Goal: Information Seeking & Learning: Learn about a topic

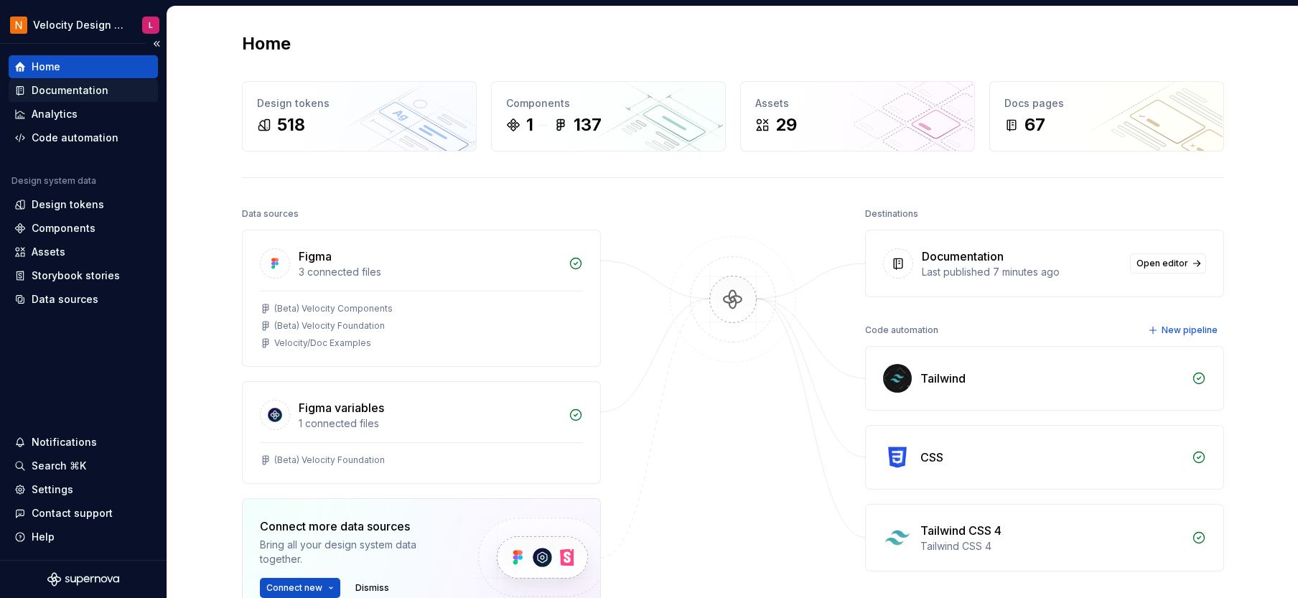
click at [66, 87] on div "Documentation" at bounding box center [70, 90] width 77 height 14
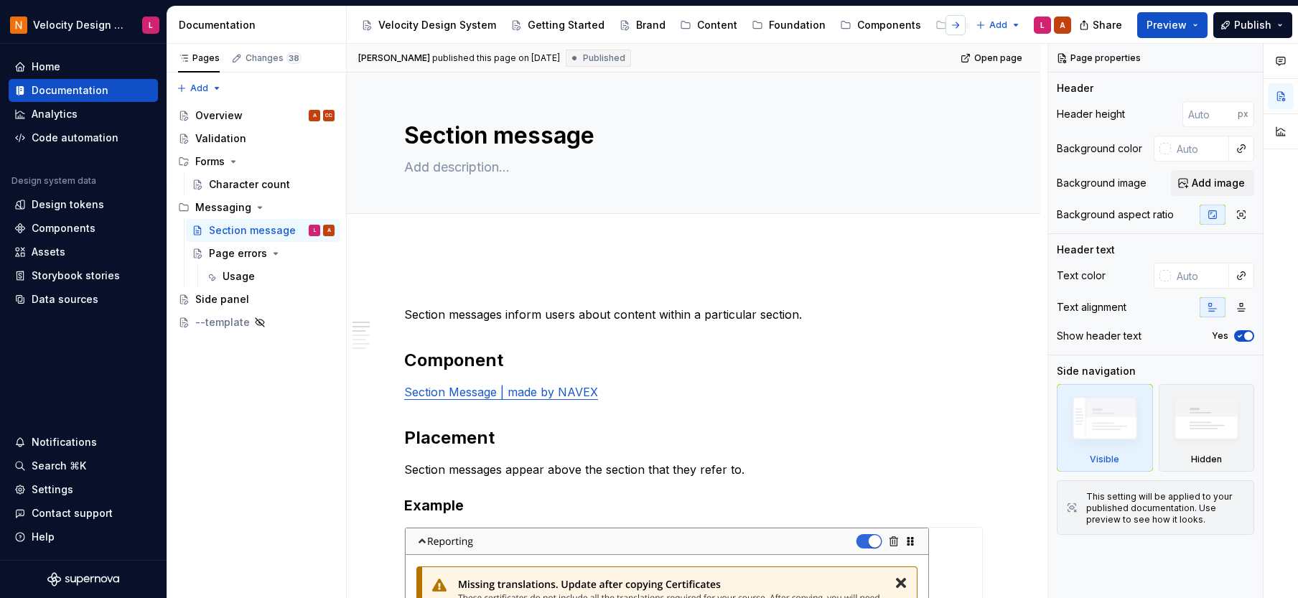
click at [963, 24] on button "button" at bounding box center [955, 25] width 20 height 20
click at [946, 24] on div "Patterns" at bounding box center [967, 25] width 42 height 14
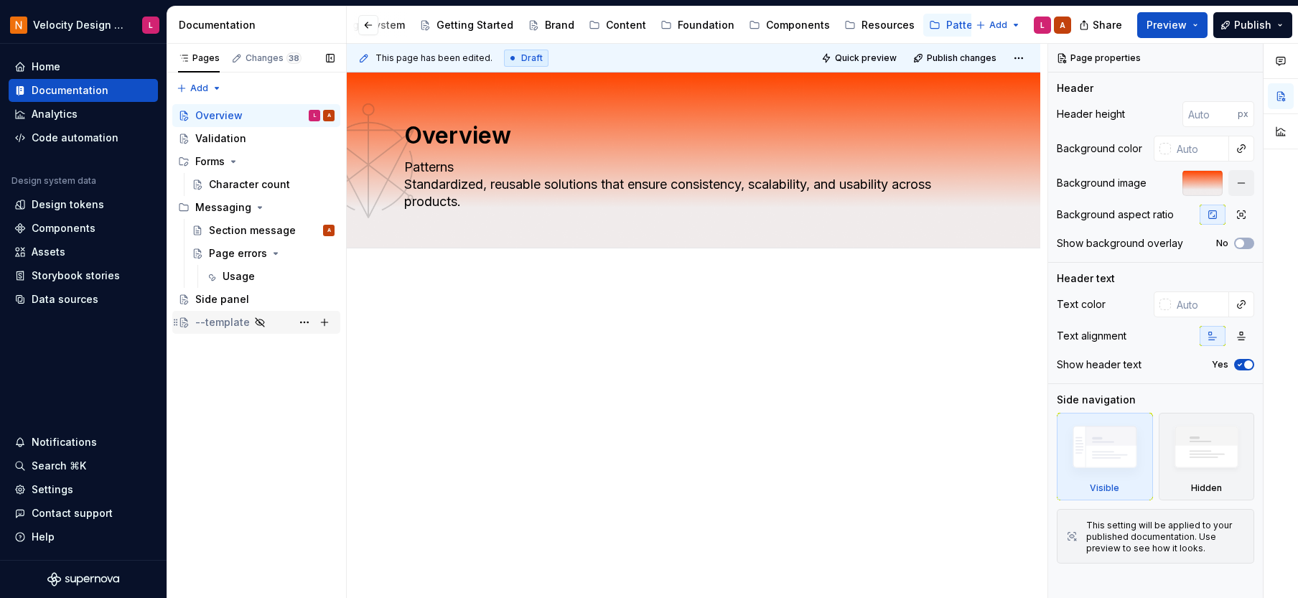
click at [217, 322] on div "--template" at bounding box center [222, 322] width 55 height 14
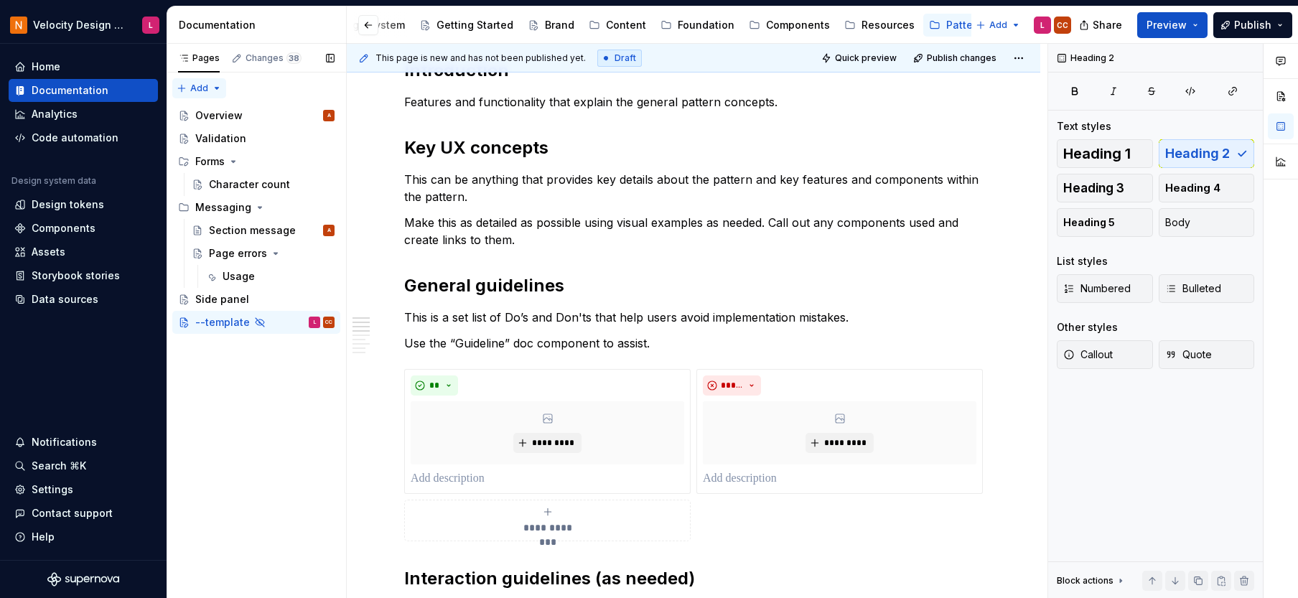
scroll to position [223, 0]
click at [227, 251] on div "Page errors" at bounding box center [238, 253] width 58 height 14
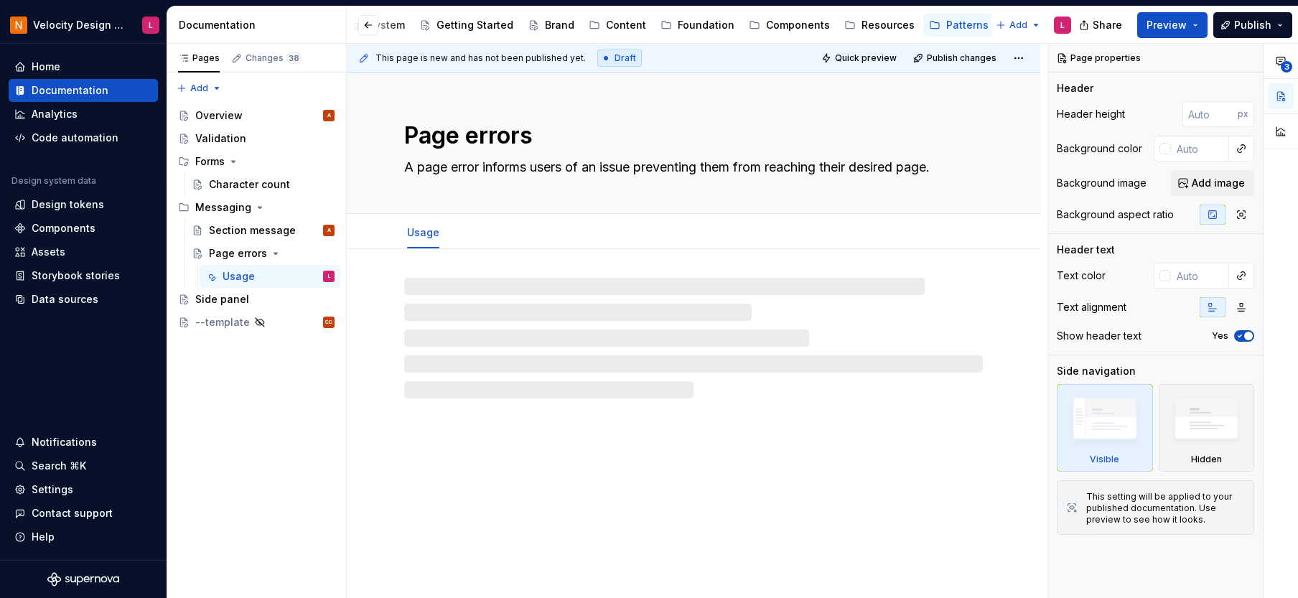
scroll to position [0, 71]
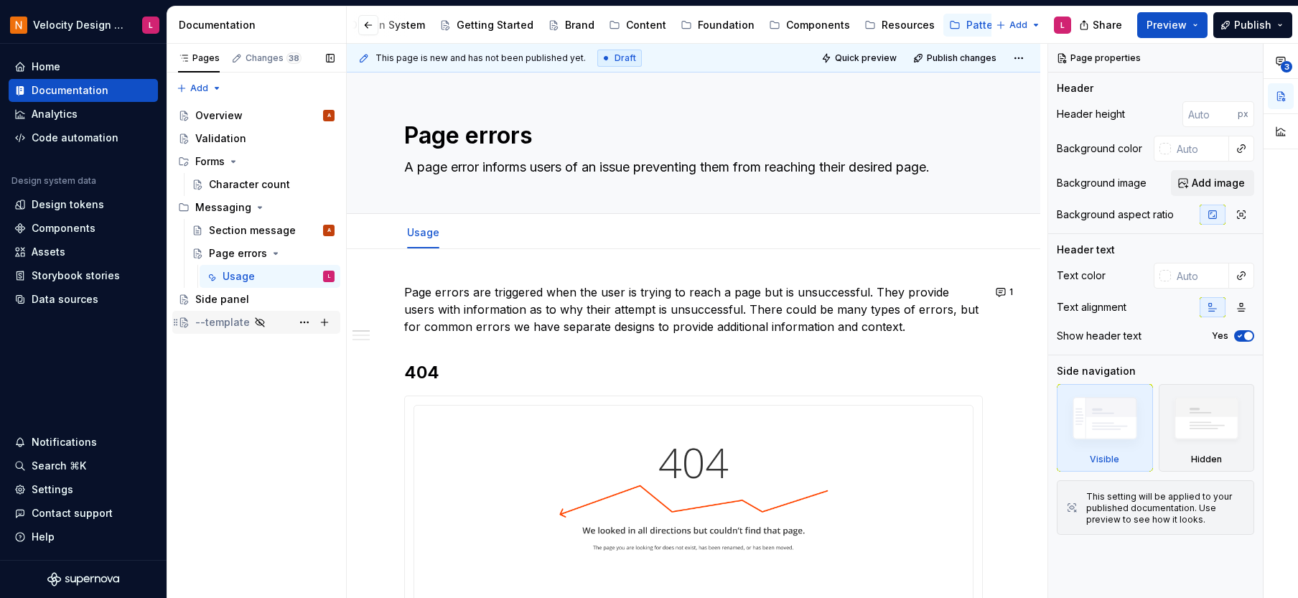
click at [228, 317] on div "--template" at bounding box center [222, 322] width 55 height 14
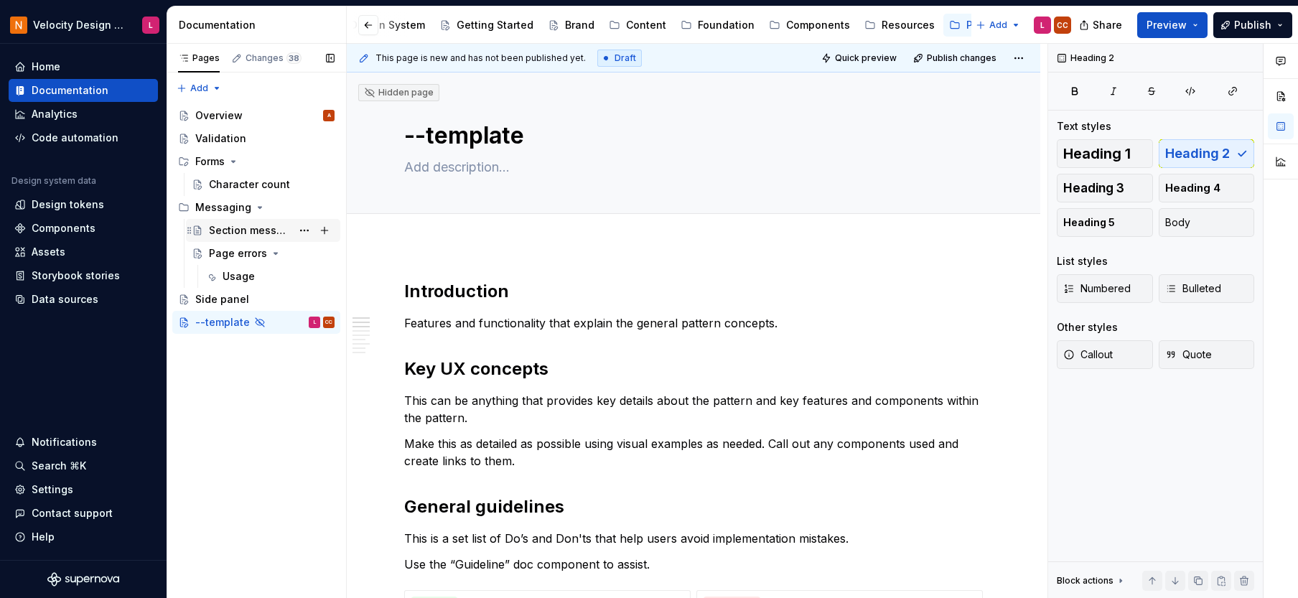
click at [240, 235] on div "Section message" at bounding box center [250, 230] width 83 height 14
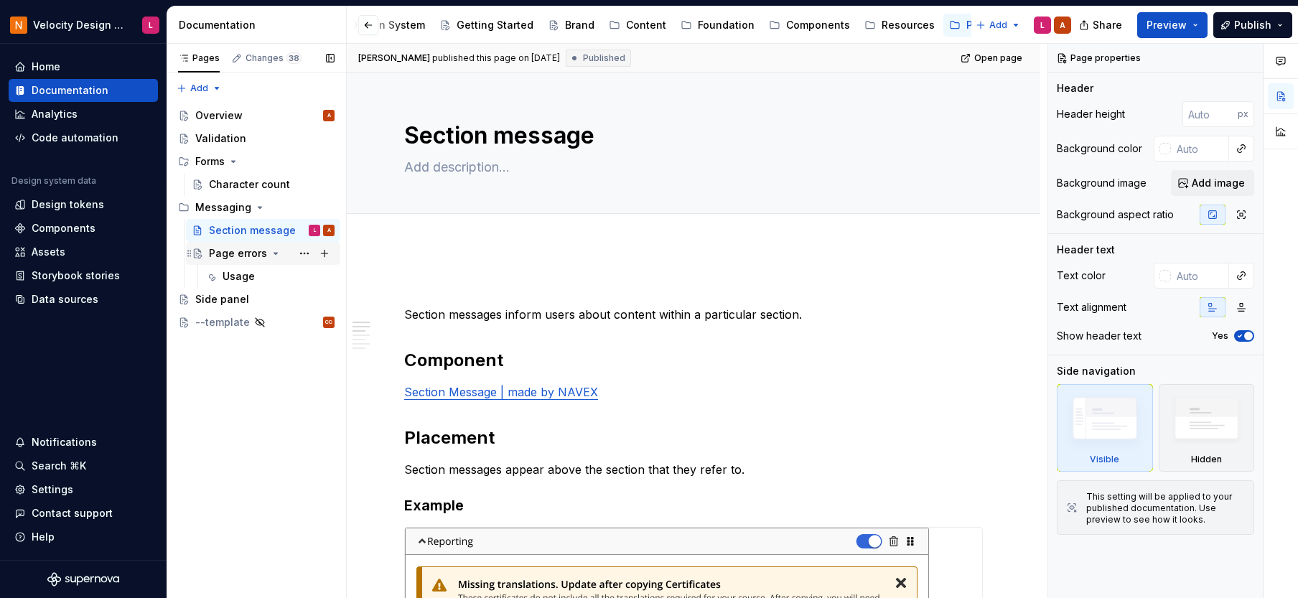
click at [273, 252] on icon "Page tree" at bounding box center [275, 253] width 11 height 11
click at [275, 252] on icon "Page tree" at bounding box center [275, 254] width 1 height 4
type textarea "*"
